Goal: Book appointment/travel/reservation

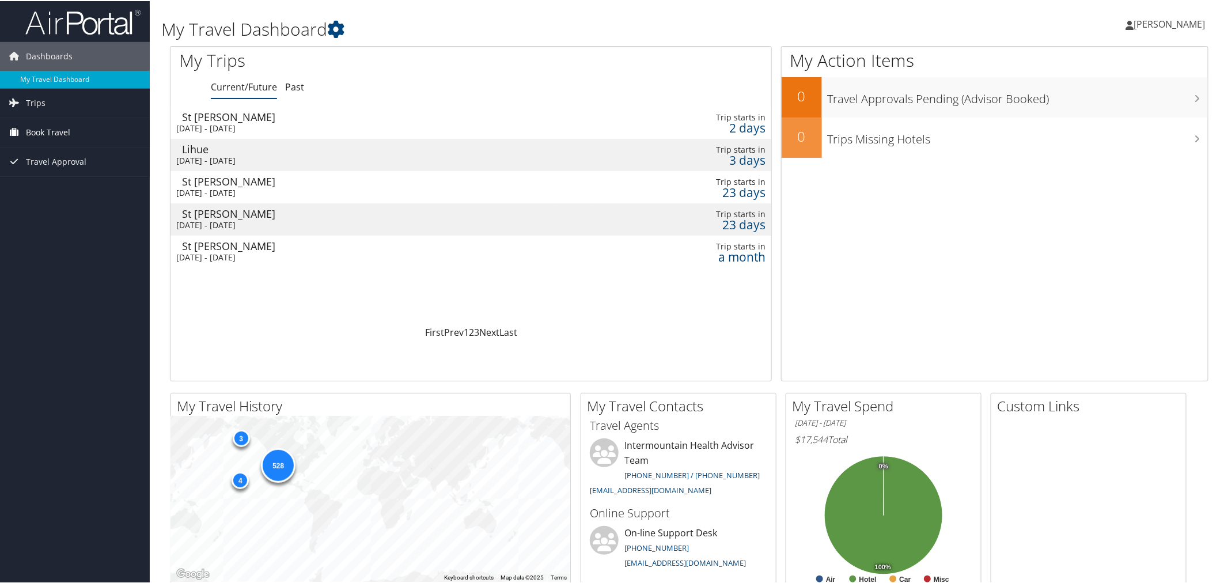
click at [55, 133] on span "Book Travel" at bounding box center [48, 131] width 44 height 29
click at [62, 192] on link "Book/Manage Online Trips" at bounding box center [75, 188] width 150 height 17
click at [70, 191] on link "Book/Manage Online Trips" at bounding box center [75, 188] width 150 height 17
